Goal: Task Accomplishment & Management: Manage account settings

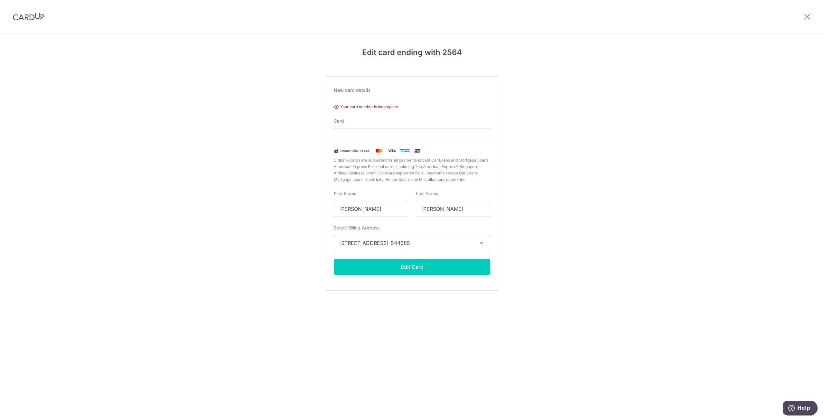
click at [26, 18] on img at bounding box center [29, 17] width 32 height 8
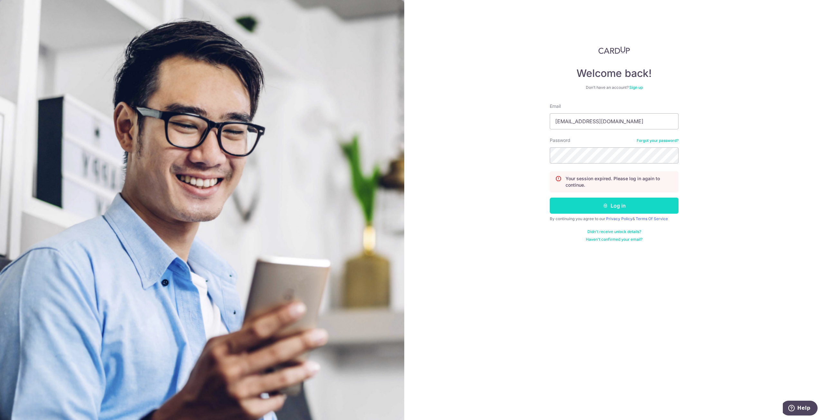
click at [580, 206] on button "Log in" at bounding box center [614, 206] width 129 height 16
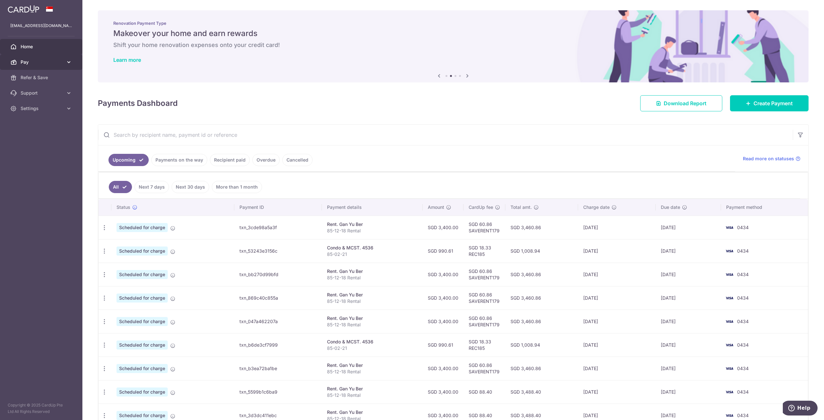
click at [61, 59] on span "Pay" at bounding box center [42, 62] width 42 height 6
click at [59, 104] on link "Cards" at bounding box center [41, 108] width 82 height 15
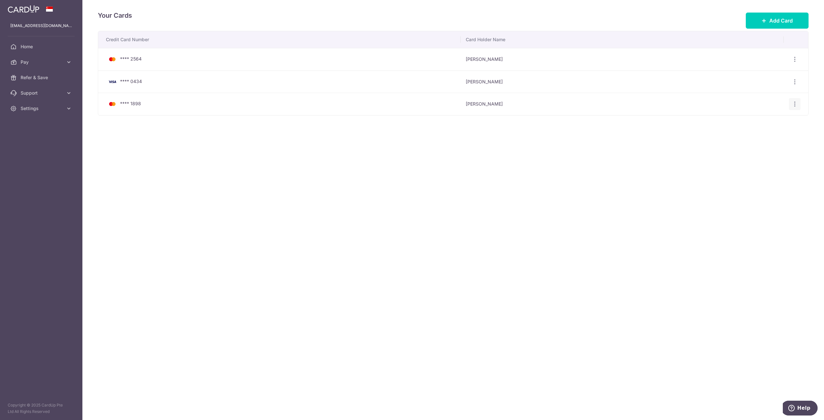
click at [792, 104] on icon "button" at bounding box center [794, 104] width 7 height 7
click at [762, 135] on span "Delete" at bounding box center [773, 138] width 44 height 8
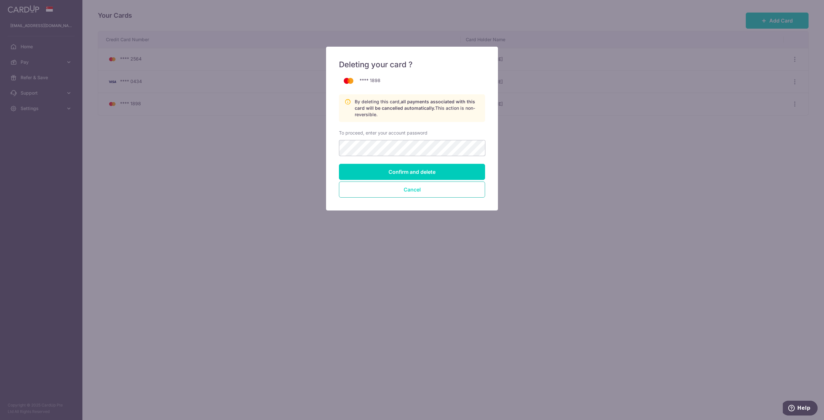
click at [423, 190] on button "Cancel" at bounding box center [412, 190] width 146 height 16
